Goal: Information Seeking & Learning: Understand process/instructions

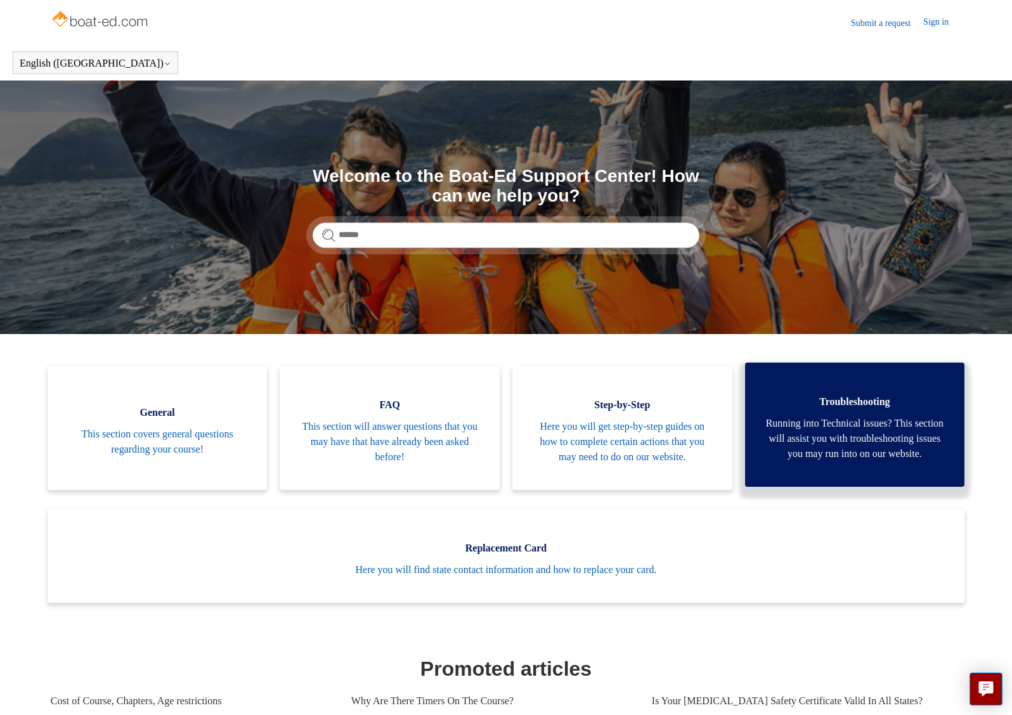
click at [871, 446] on span "Running into Technical issues? This section will assist you with troubleshootin…" at bounding box center [855, 439] width 182 height 46
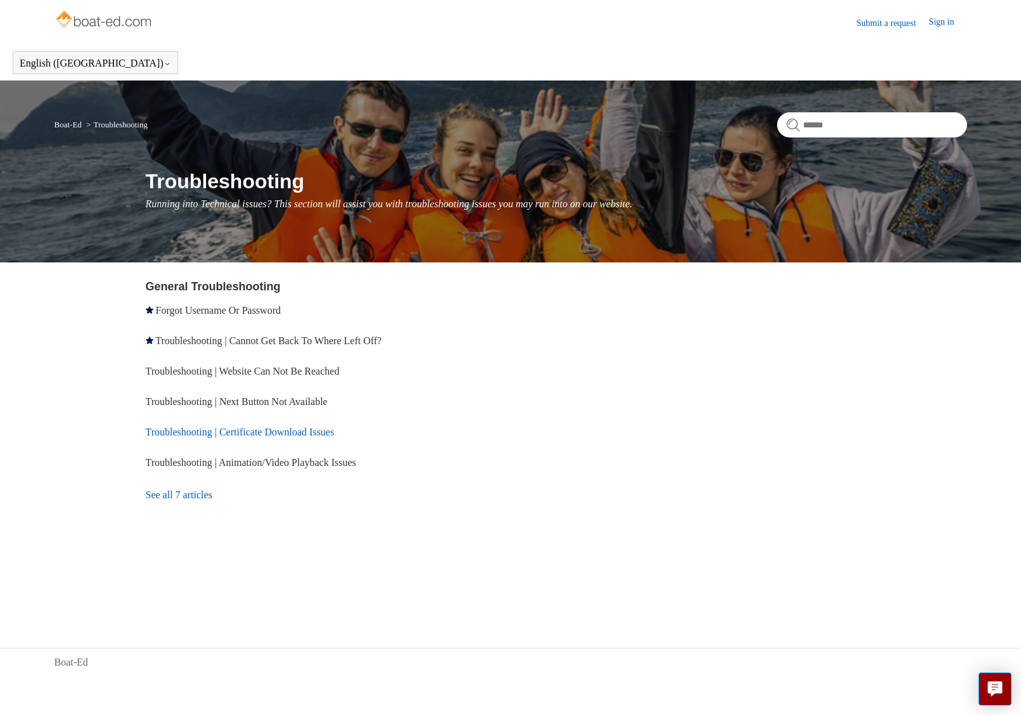
click at [252, 428] on link "Troubleshooting | Certificate Download Issues" at bounding box center [240, 432] width 189 height 11
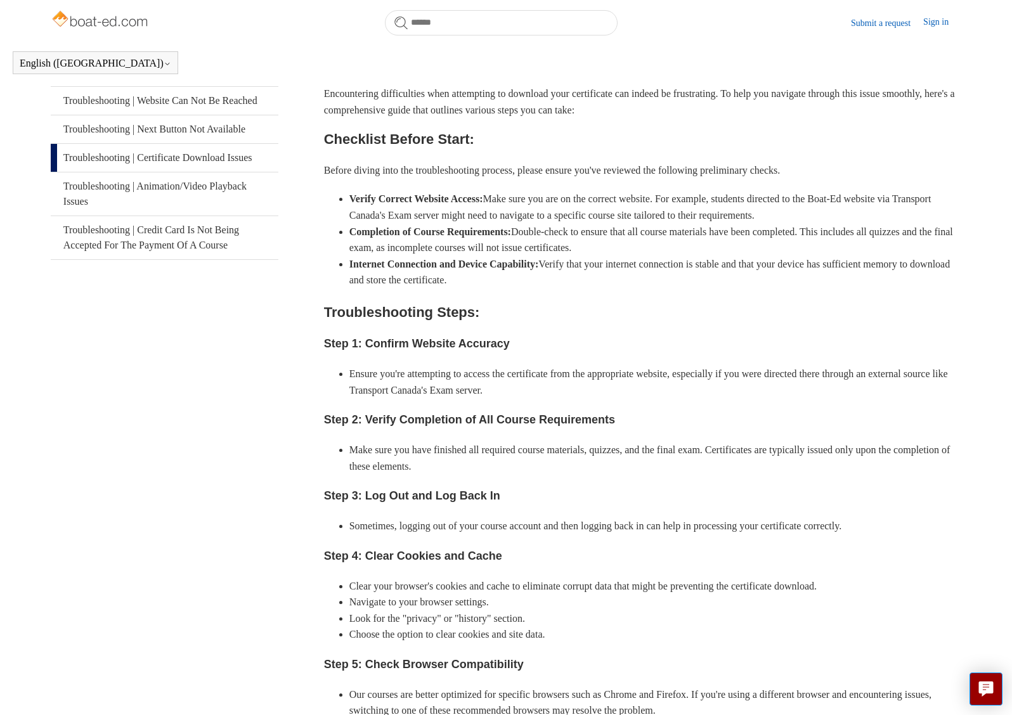
scroll to position [268, 0]
